Goal: Transaction & Acquisition: Purchase product/service

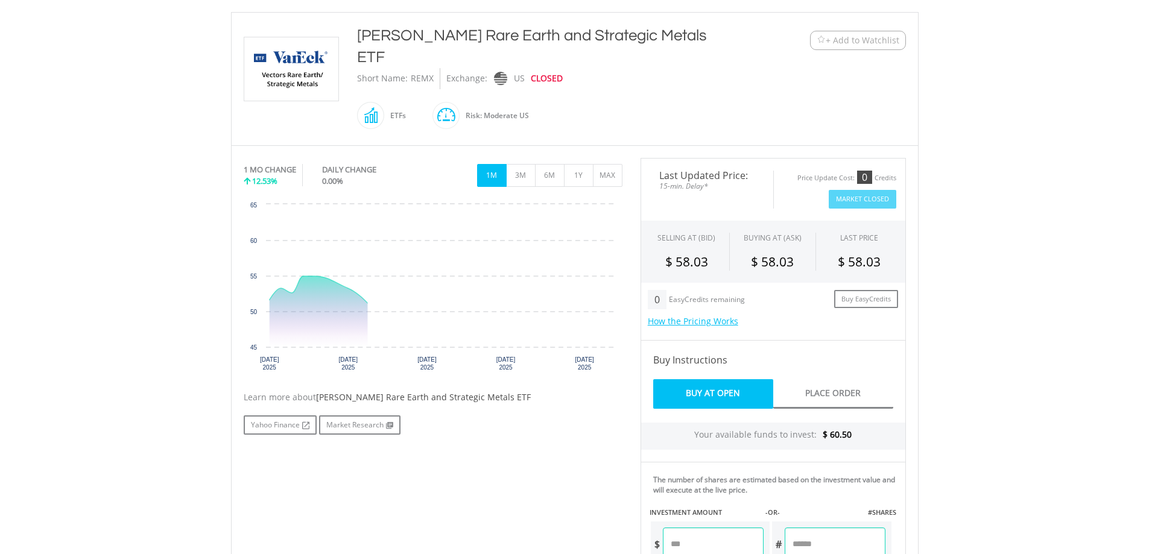
scroll to position [321, 0]
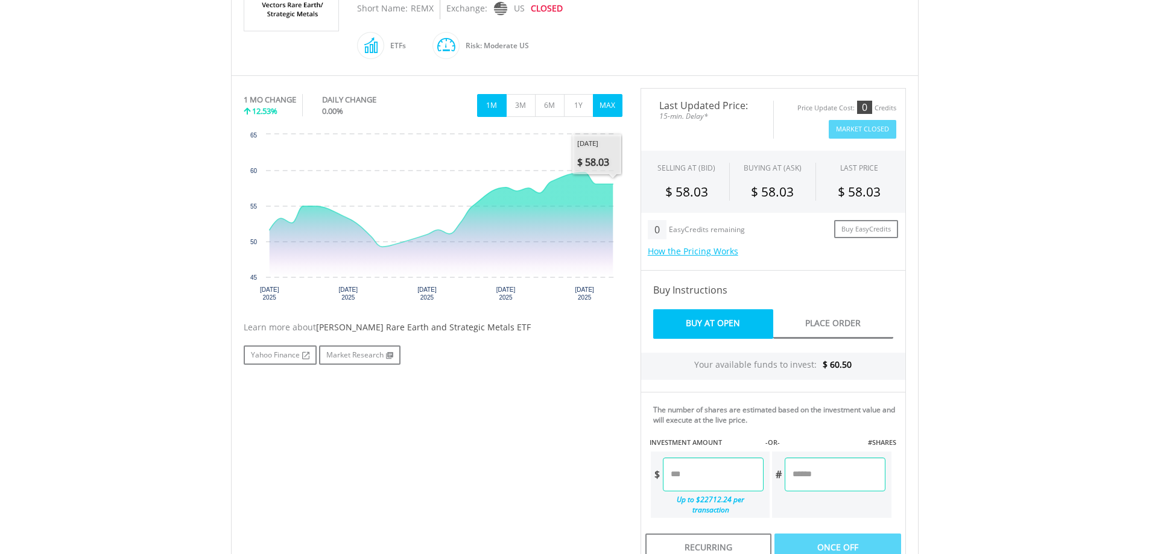
click at [608, 94] on button "MAX" at bounding box center [608, 105] width 30 height 23
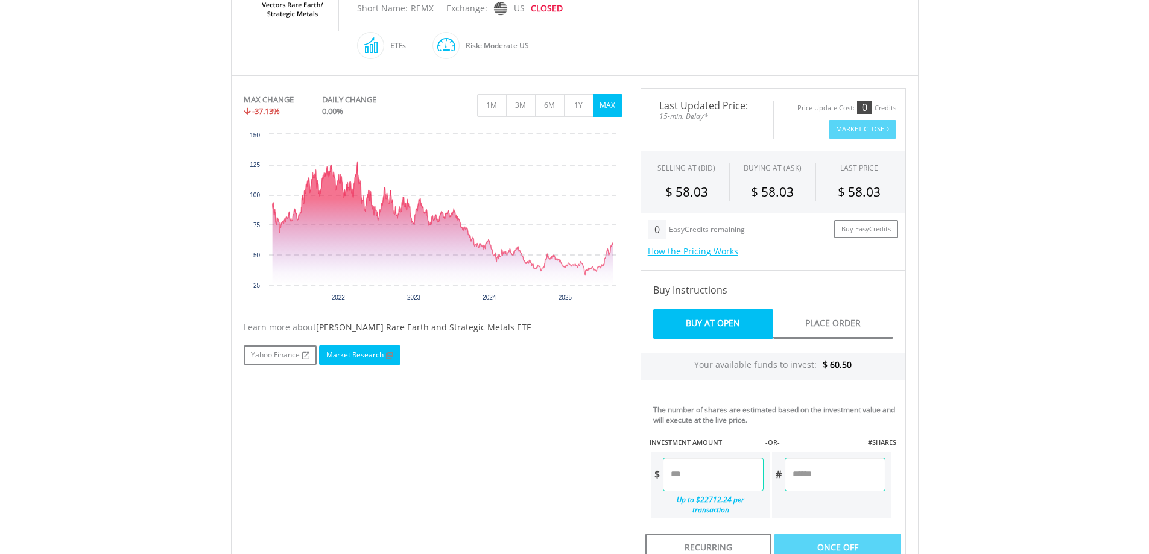
click at [362, 345] on link "Market Research" at bounding box center [359, 354] width 81 height 19
click at [263, 345] on link "Yahoo Finance" at bounding box center [280, 354] width 73 height 19
click at [728, 458] on input "number" at bounding box center [713, 475] width 101 height 34
type input "*****"
type input "******"
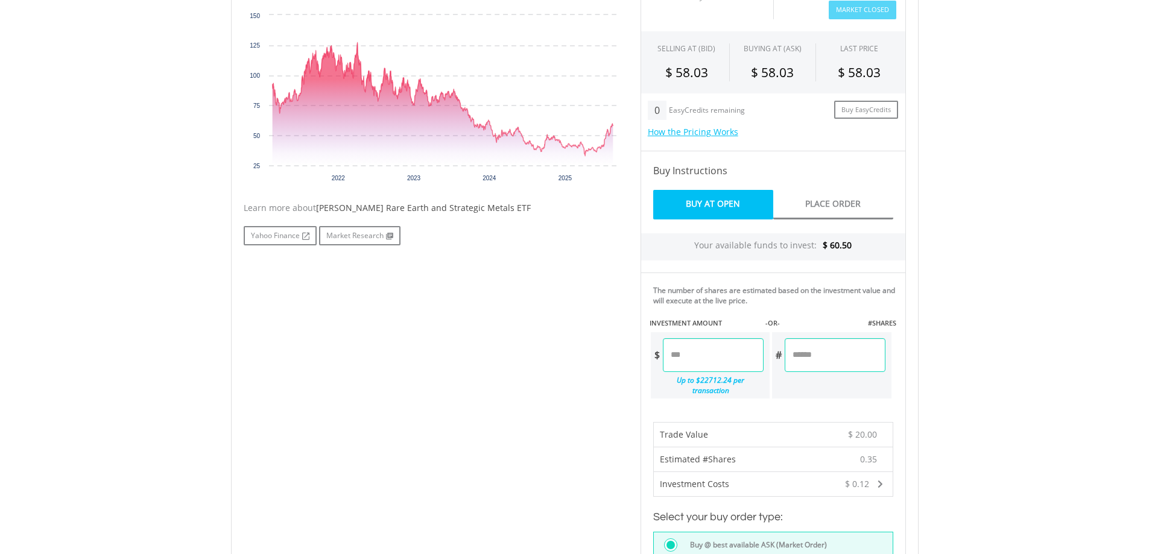
scroll to position [482, 0]
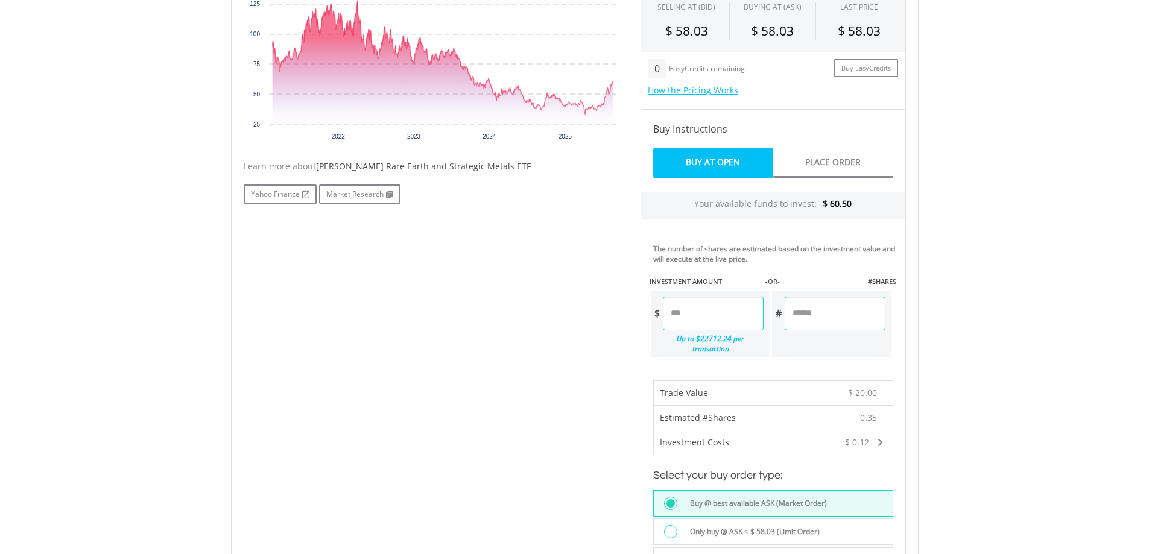
click at [670, 525] on div at bounding box center [670, 531] width 13 height 13
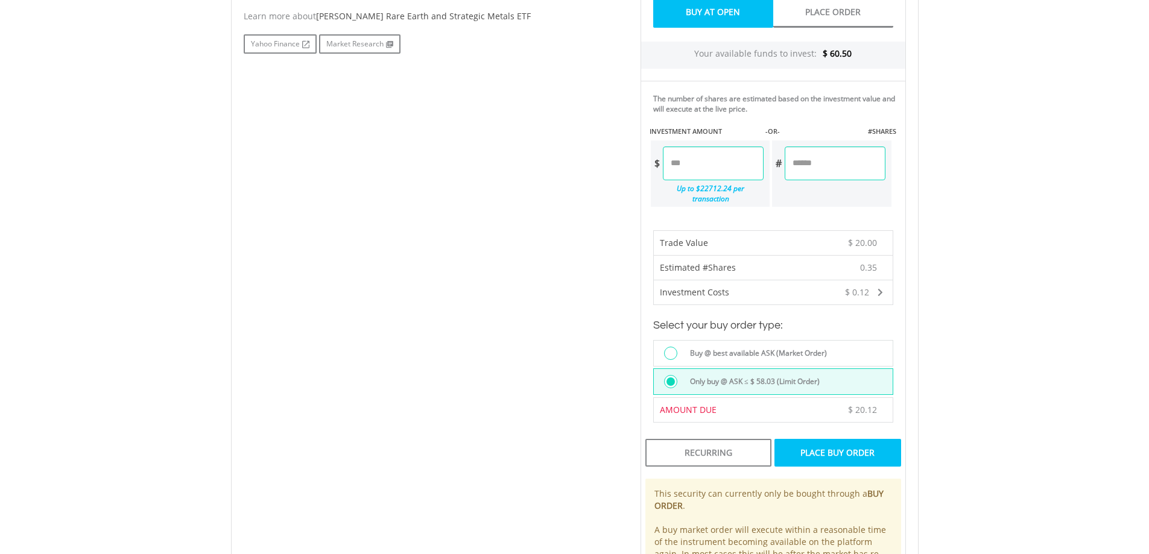
scroll to position [804, 0]
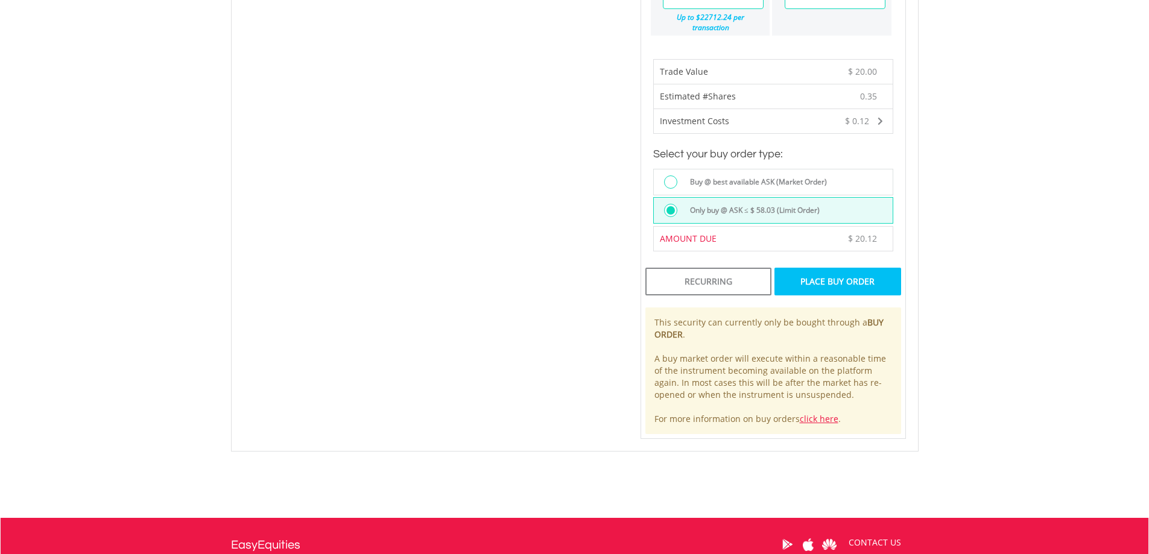
click at [823, 268] on div "Place Buy Order" at bounding box center [837, 282] width 126 height 28
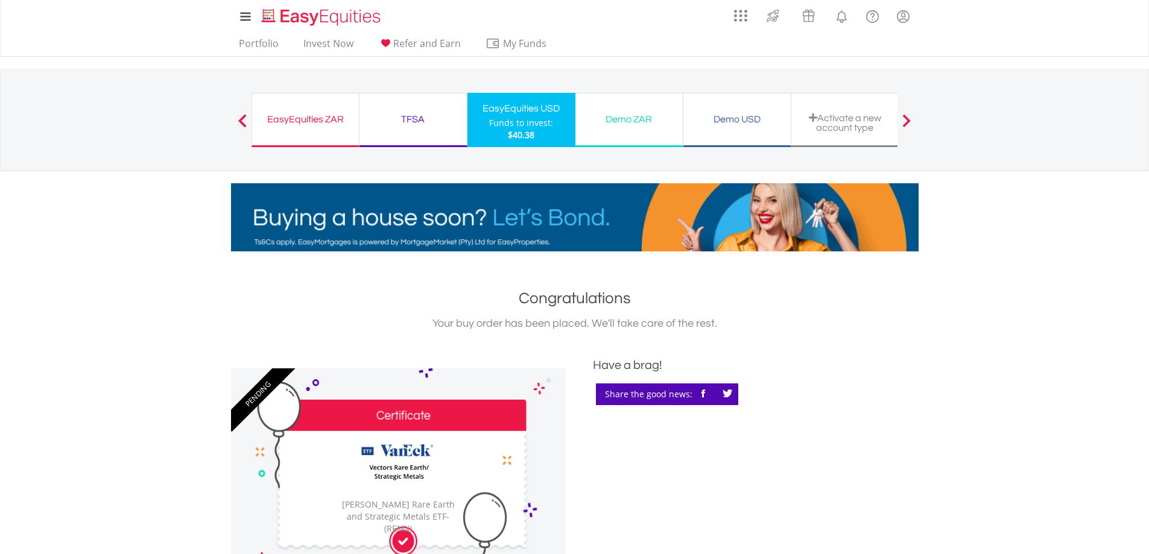
click at [424, 129] on div "TFSA Funds to invest: $40.38" at bounding box center [413, 120] width 108 height 54
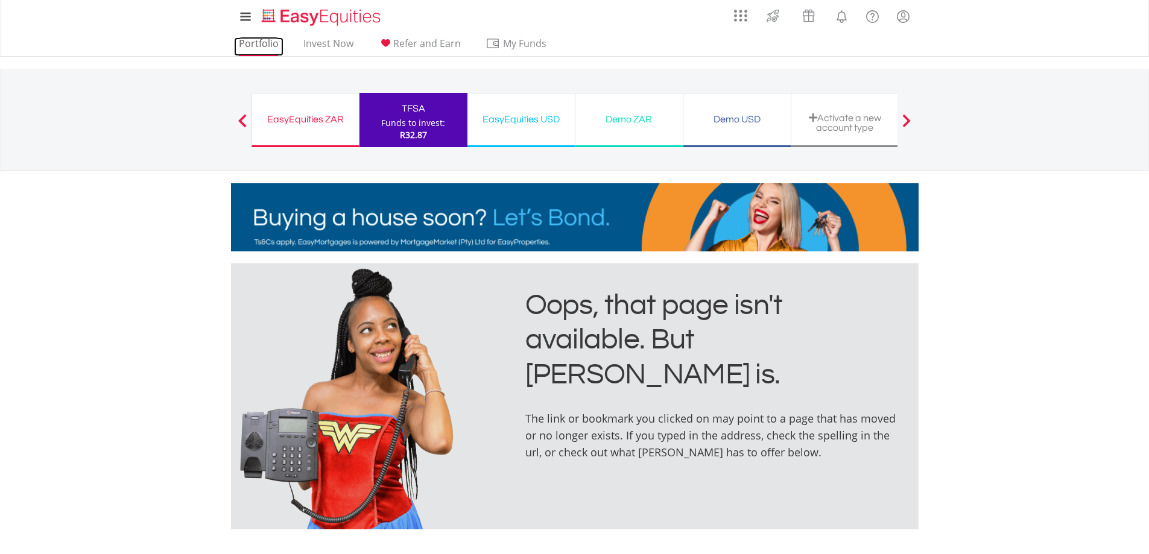
click at [268, 43] on link "Portfolio" at bounding box center [258, 46] width 49 height 19
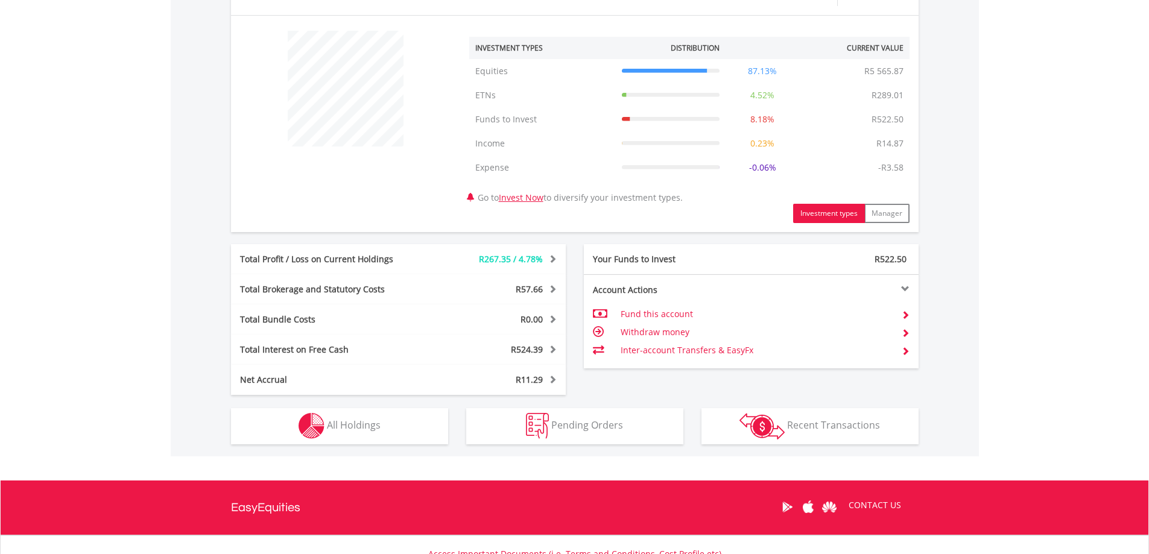
scroll to position [482, 0]
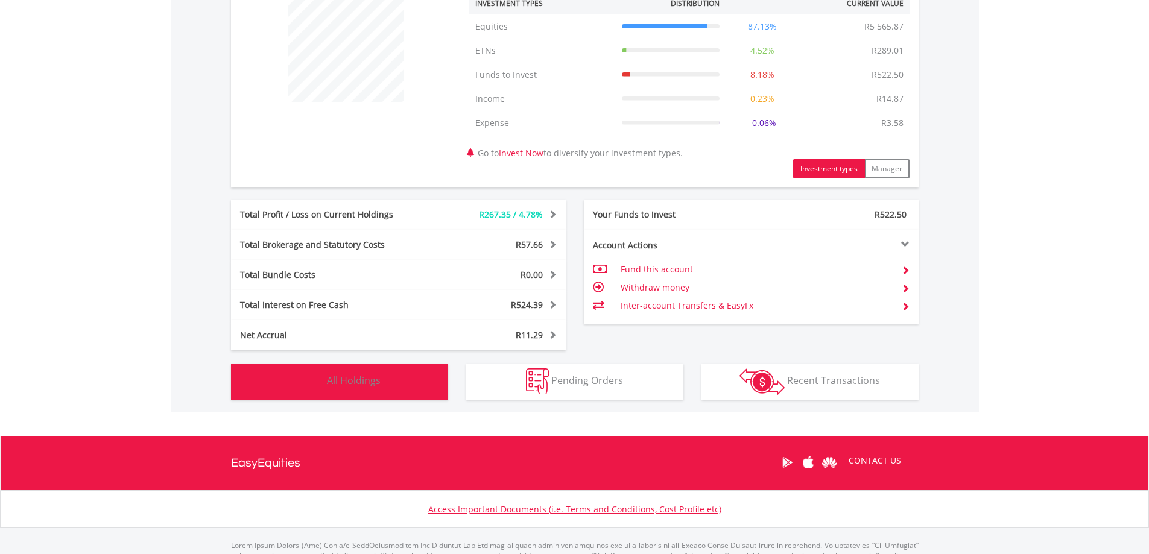
click at [339, 373] on button "Holdings All Holdings" at bounding box center [339, 382] width 217 height 36
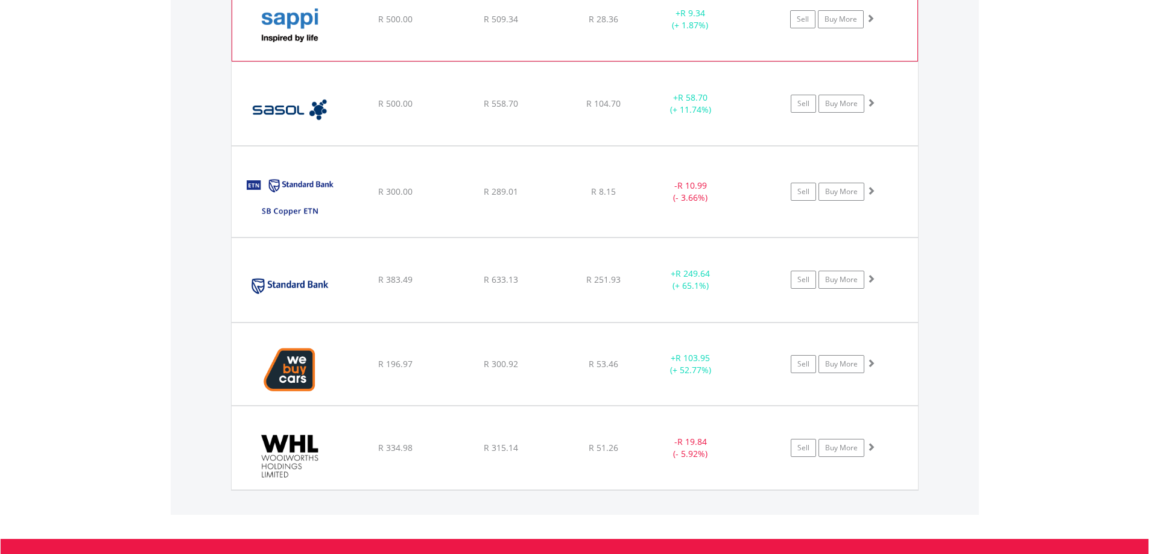
scroll to position [2044, 0]
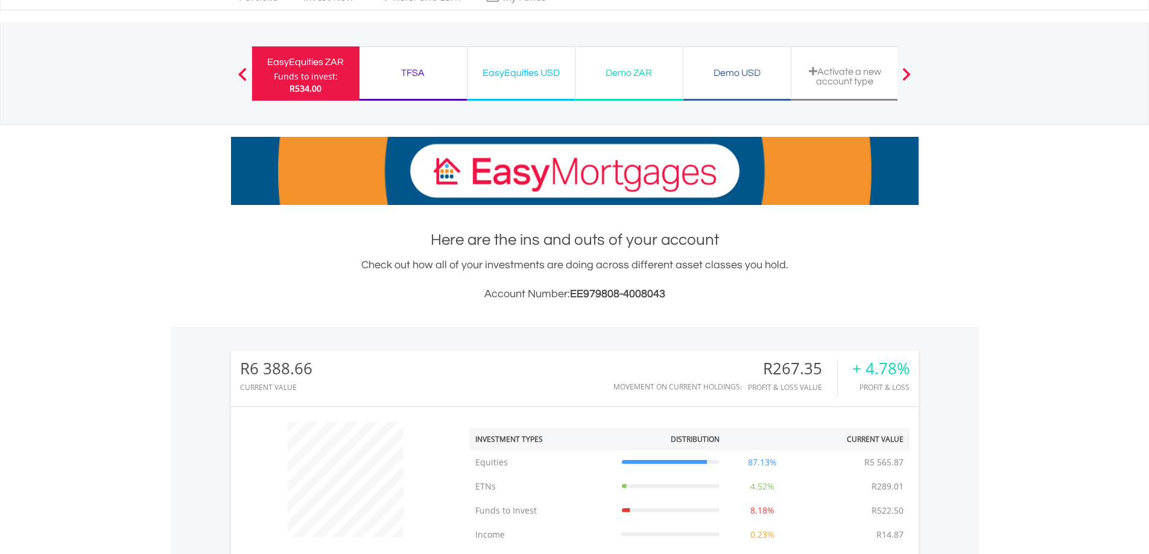
scroll to position [0, 0]
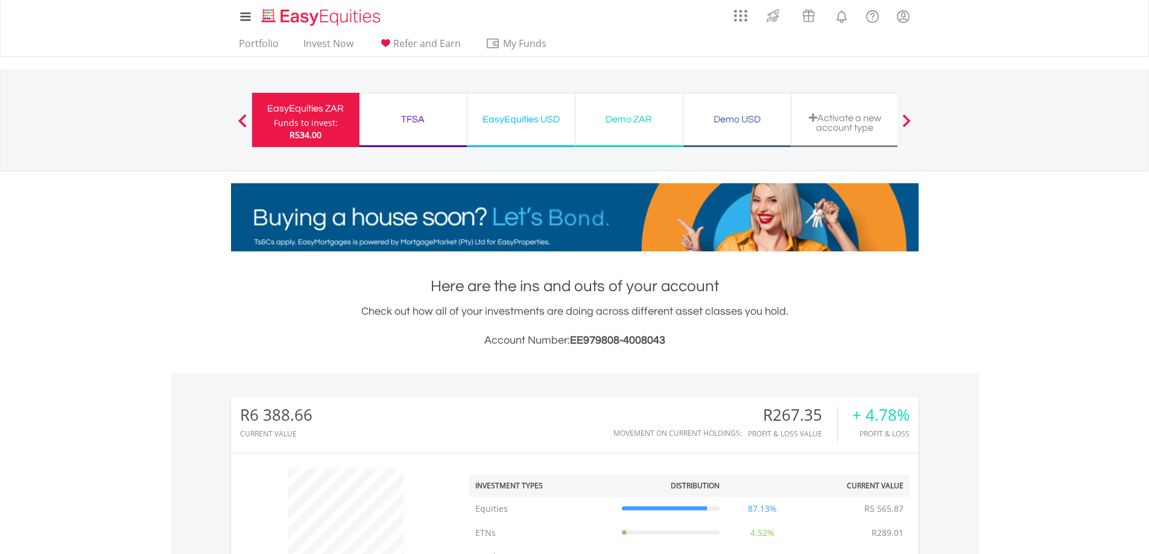
click at [415, 121] on div "TFSA" at bounding box center [413, 119] width 93 height 17
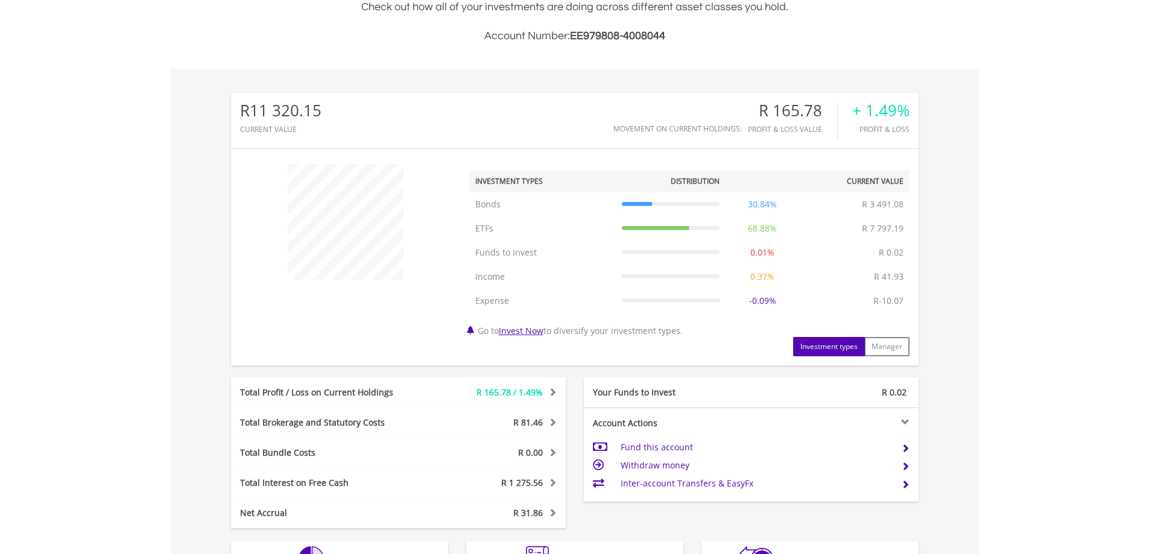
scroll to position [482, 0]
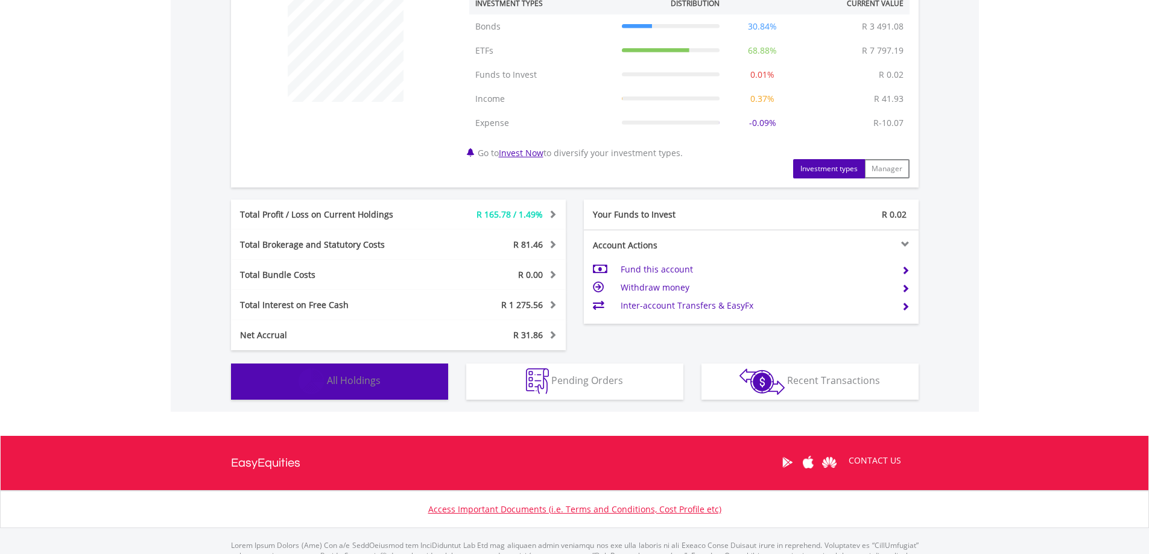
click at [365, 382] on span "All Holdings" at bounding box center [354, 380] width 54 height 13
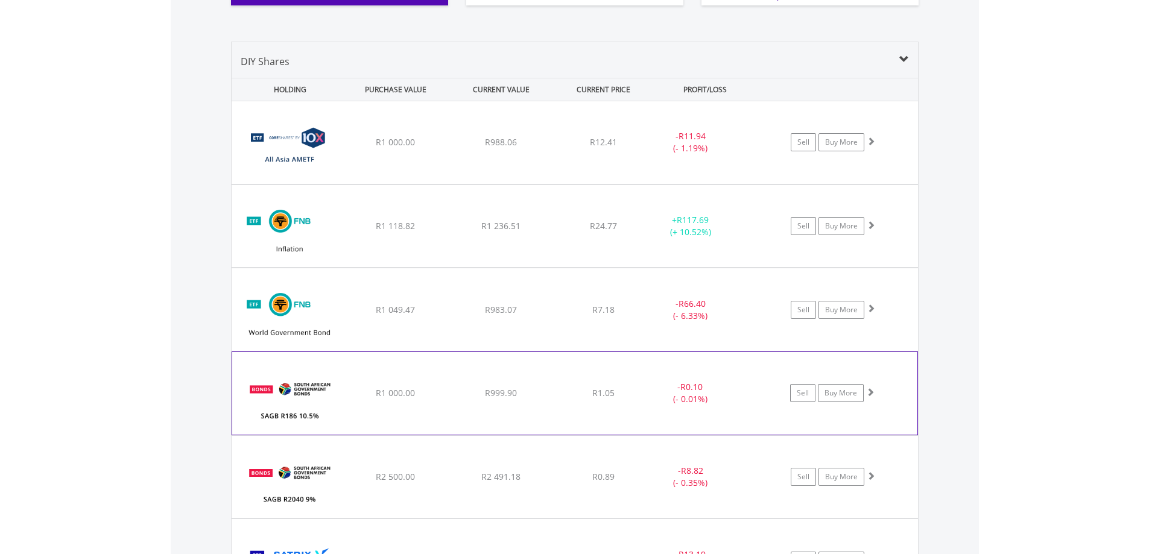
scroll to position [918, 0]
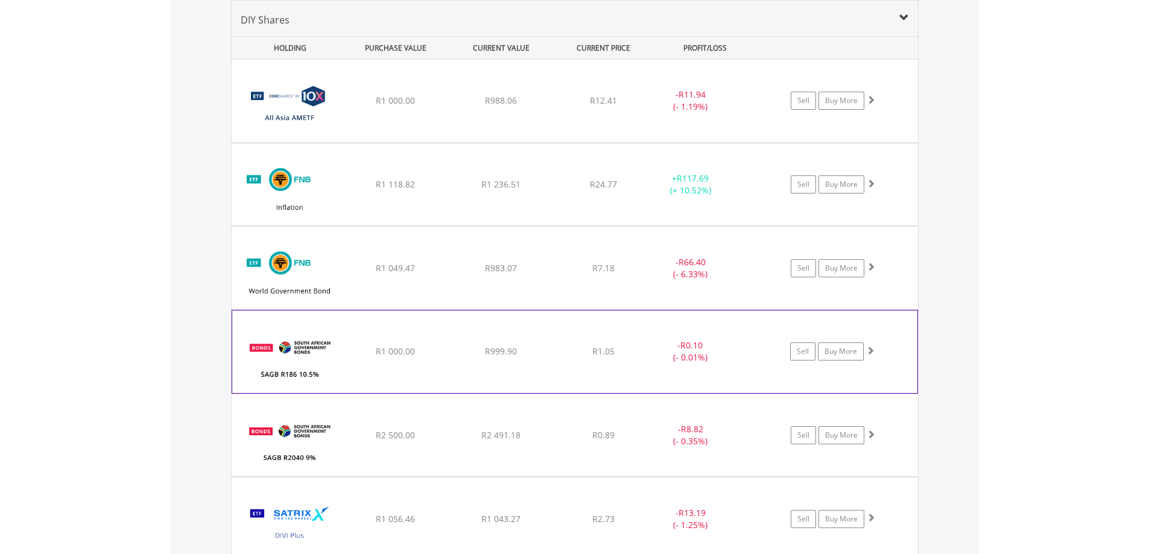
click at [360, 142] on div "﻿ SAGB R186 10.5% [DATE] R1 000.00 R999.90 R1.05 - R0.10 (- 0.01%) Sell Buy More" at bounding box center [575, 101] width 686 height 83
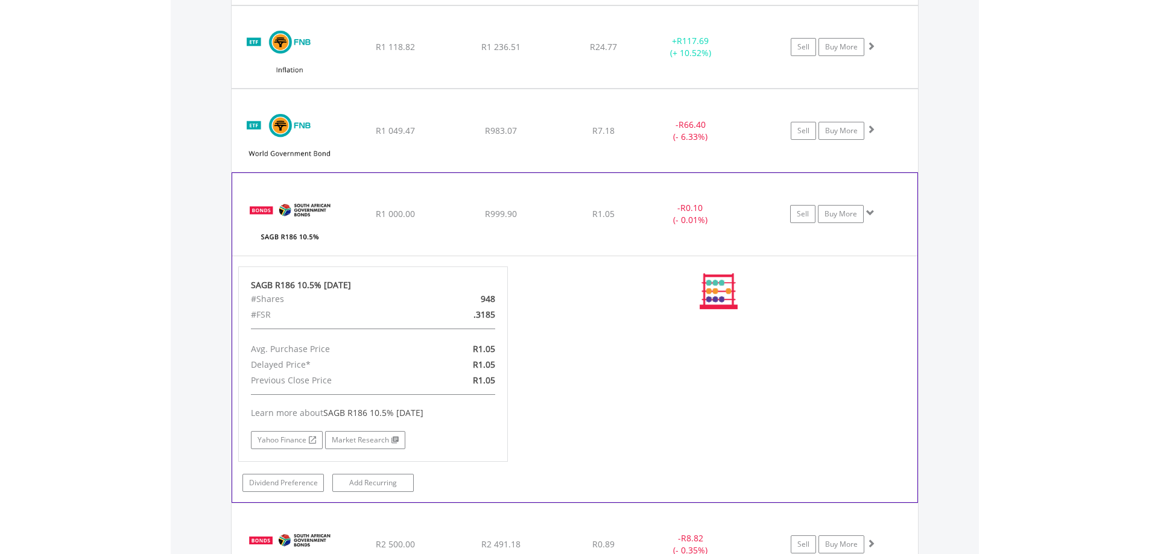
scroll to position [1079, 0]
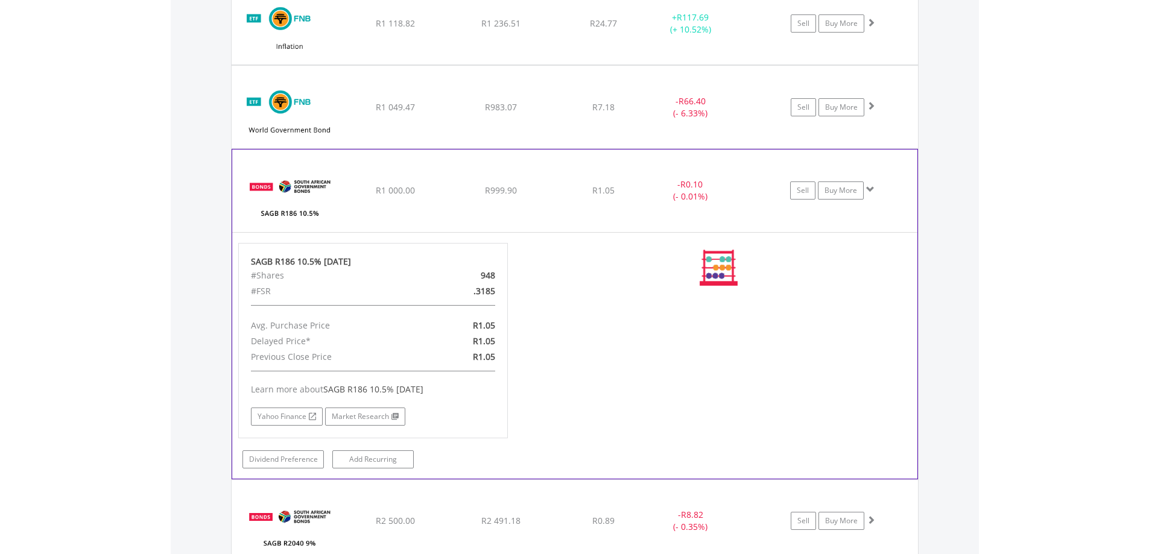
click at [331, 203] on img at bounding box center [290, 197] width 104 height 64
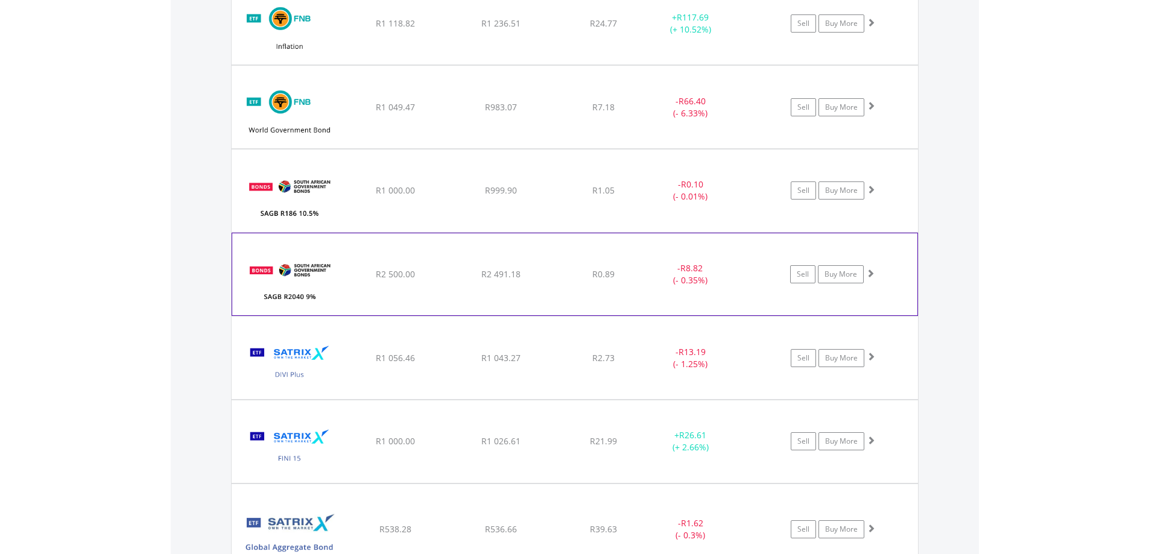
click at [333, 287] on img at bounding box center [290, 280] width 104 height 64
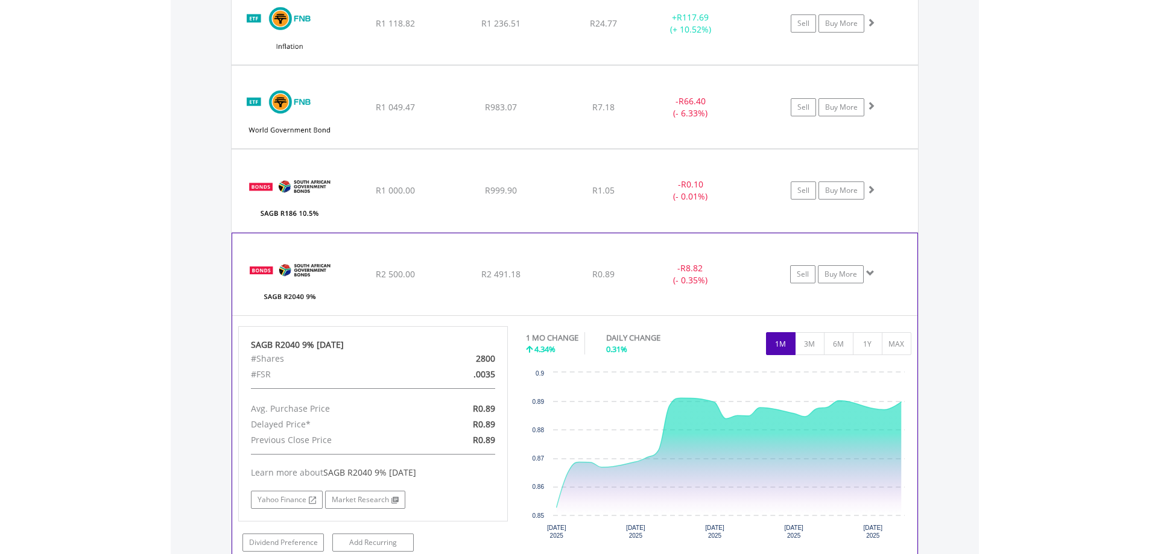
click at [333, 287] on img at bounding box center [290, 280] width 104 height 64
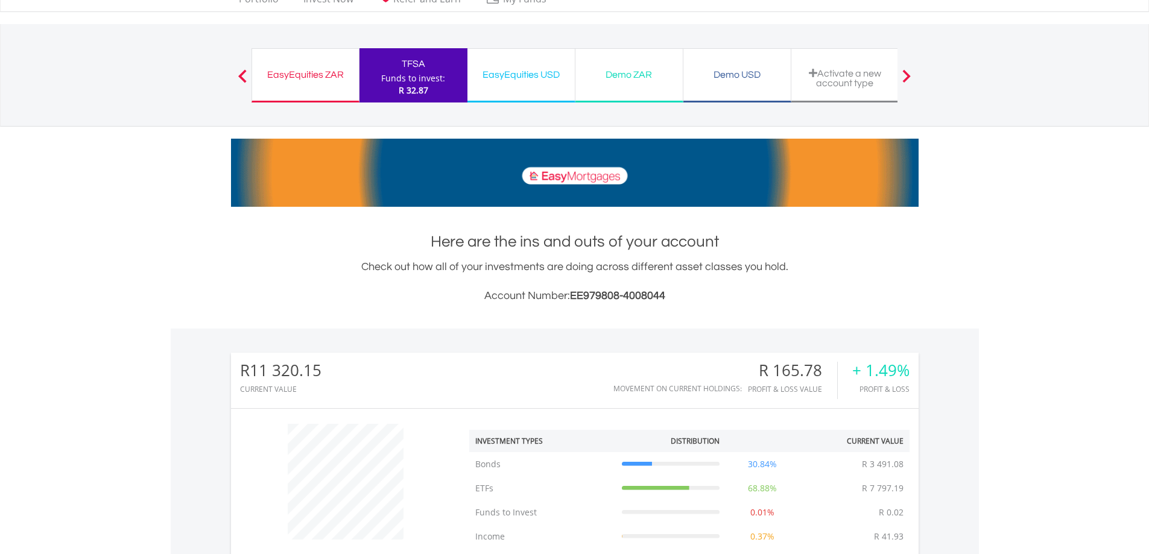
scroll to position [0, 0]
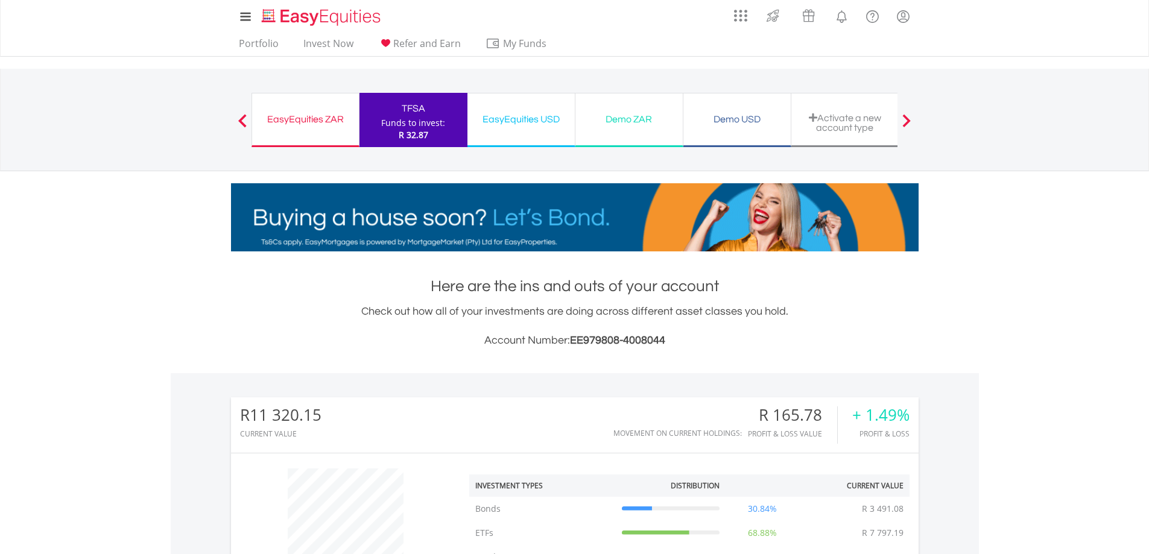
click at [531, 122] on div "EasyEquities USD" at bounding box center [520, 119] width 93 height 17
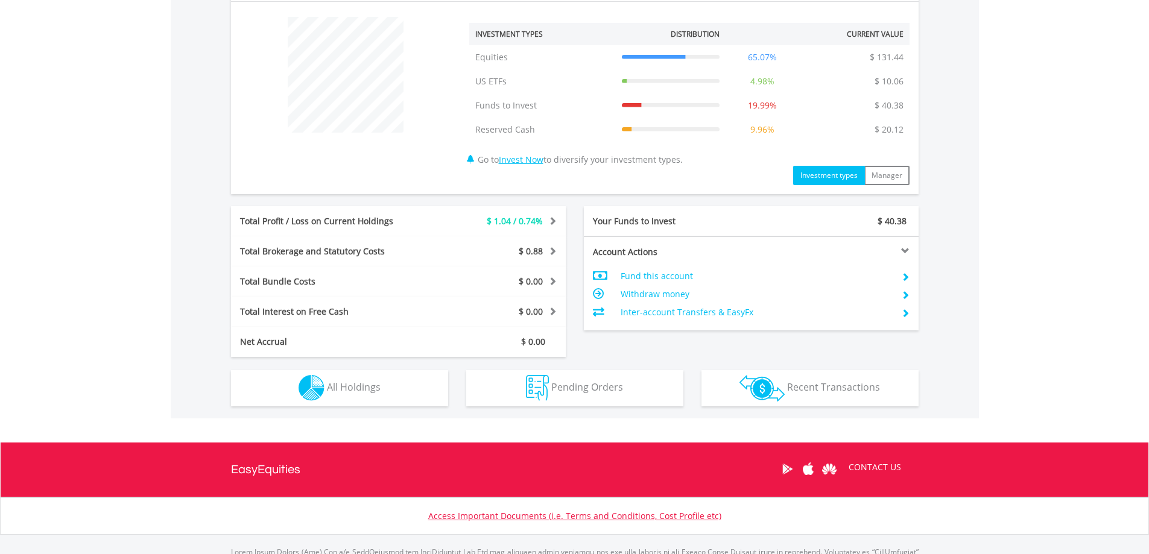
scroll to position [514, 0]
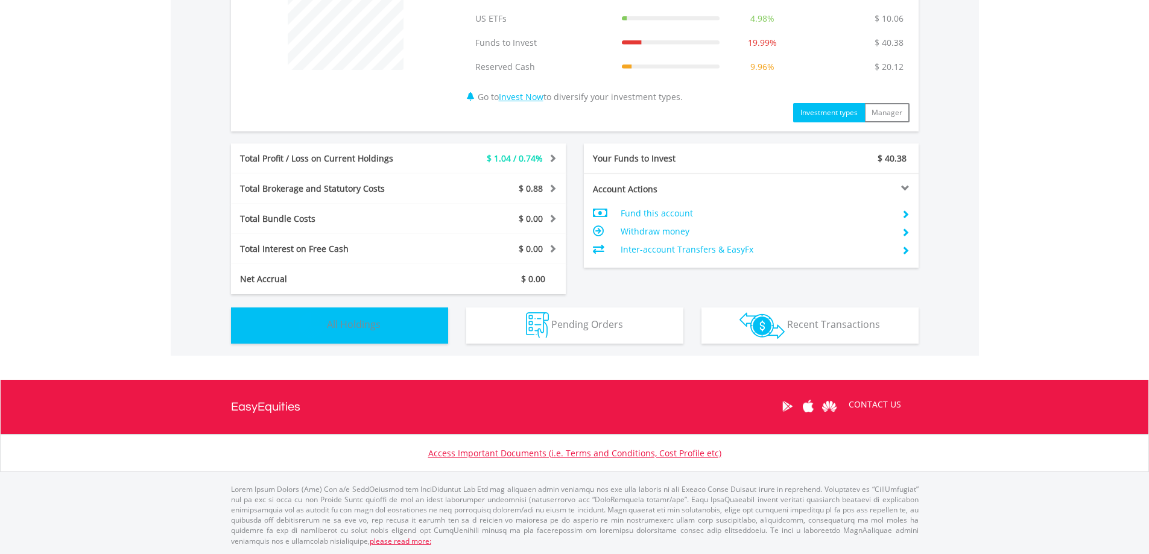
click at [373, 332] on button "Holdings All Holdings" at bounding box center [339, 325] width 217 height 36
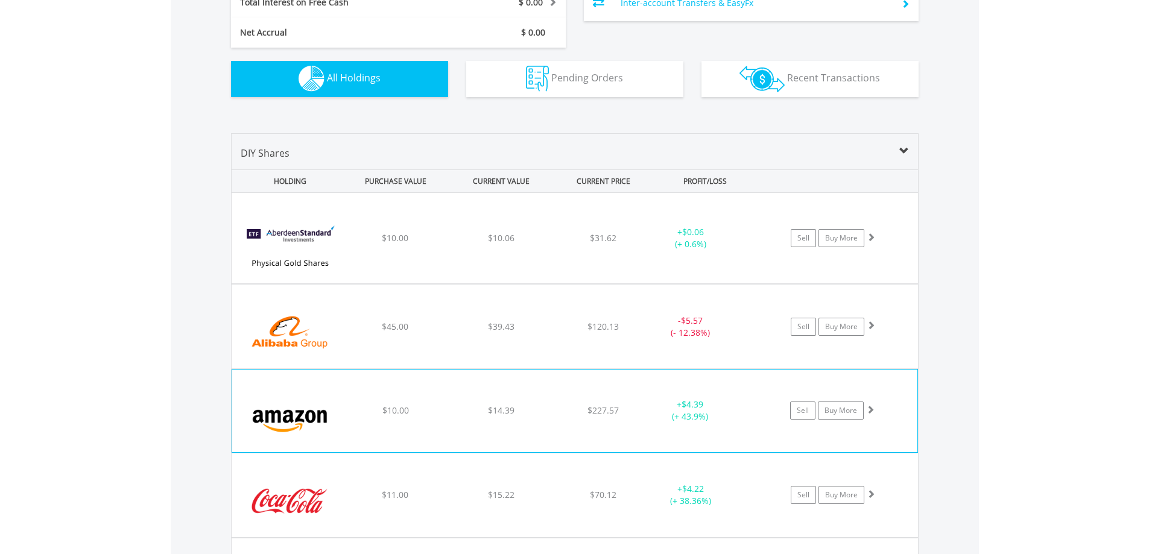
scroll to position [0, 0]
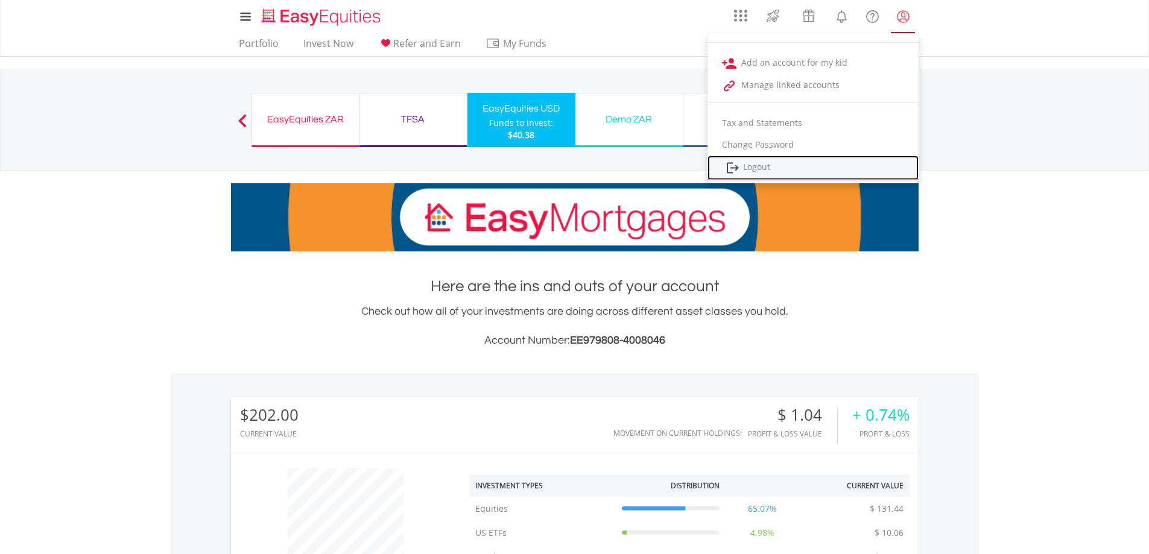
click at [764, 162] on link "Logout" at bounding box center [812, 168] width 211 height 25
